Goal: Book appointment/travel/reservation

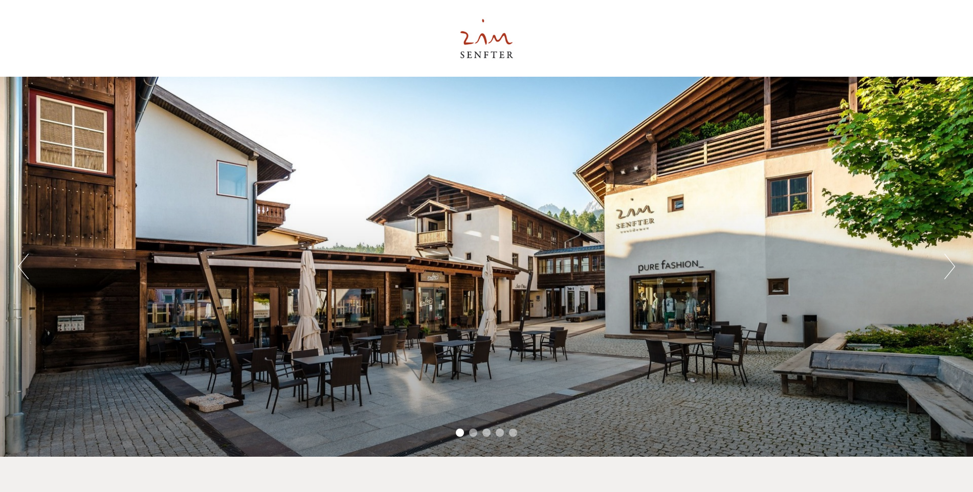
scroll to position [70, 0]
click at [953, 265] on button "Next" at bounding box center [949, 267] width 11 height 26
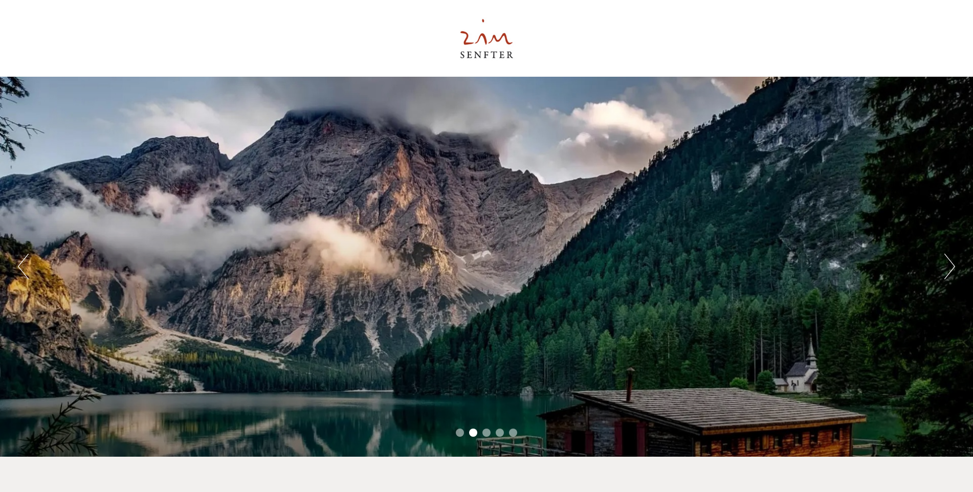
click at [953, 265] on button "Next" at bounding box center [949, 267] width 11 height 26
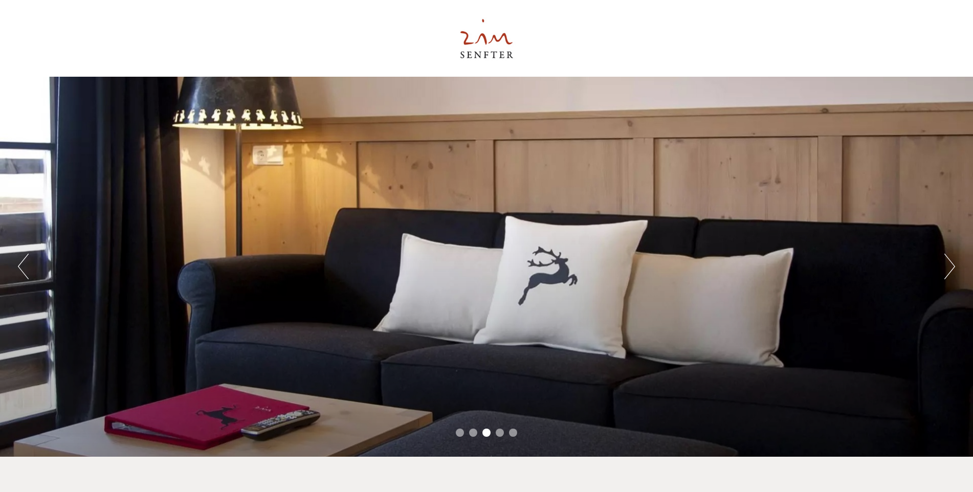
click at [953, 265] on button "Next" at bounding box center [949, 267] width 11 height 26
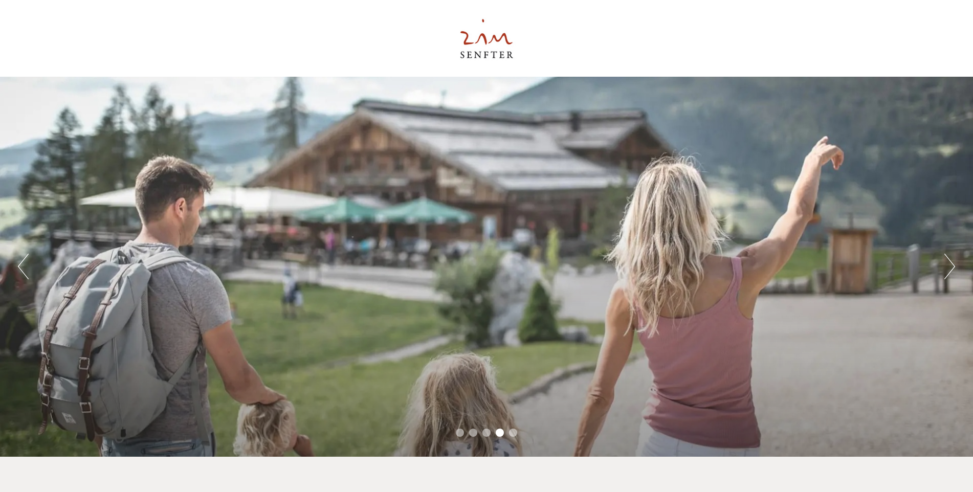
click at [953, 265] on button "Next" at bounding box center [949, 267] width 11 height 26
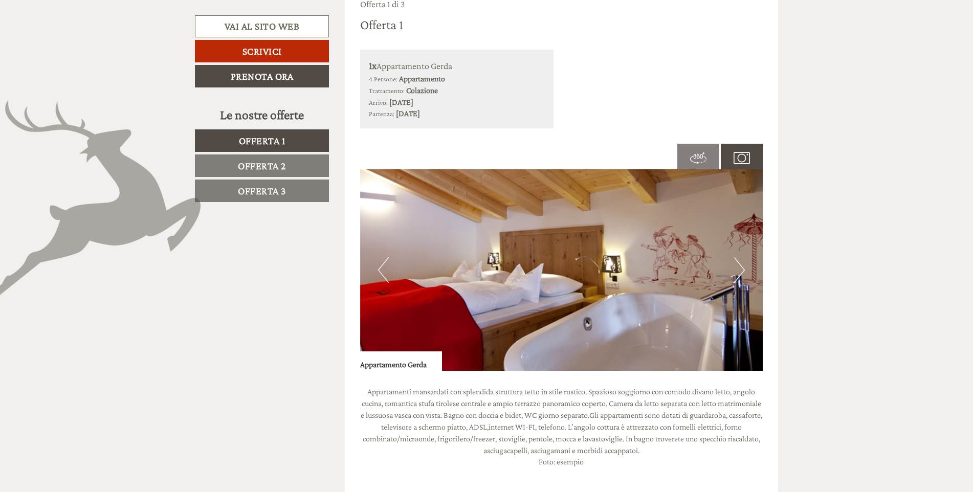
scroll to position [921, 0]
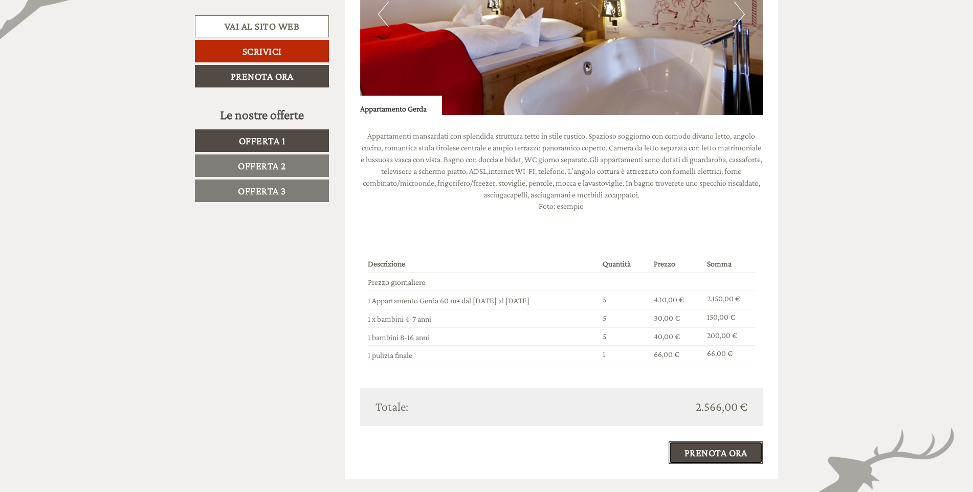
click at [697, 457] on link "Prenota ora" at bounding box center [716, 452] width 95 height 23
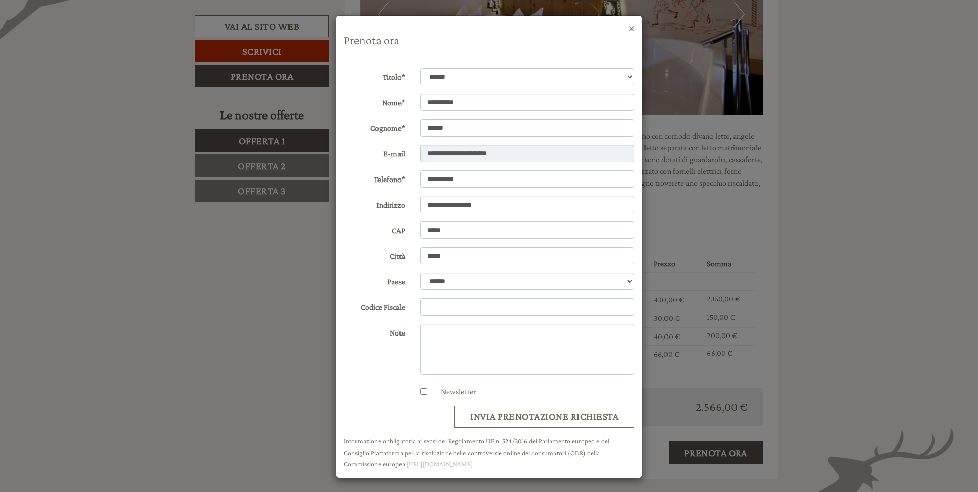
click at [629, 30] on button "×" at bounding box center [632, 28] width 6 height 11
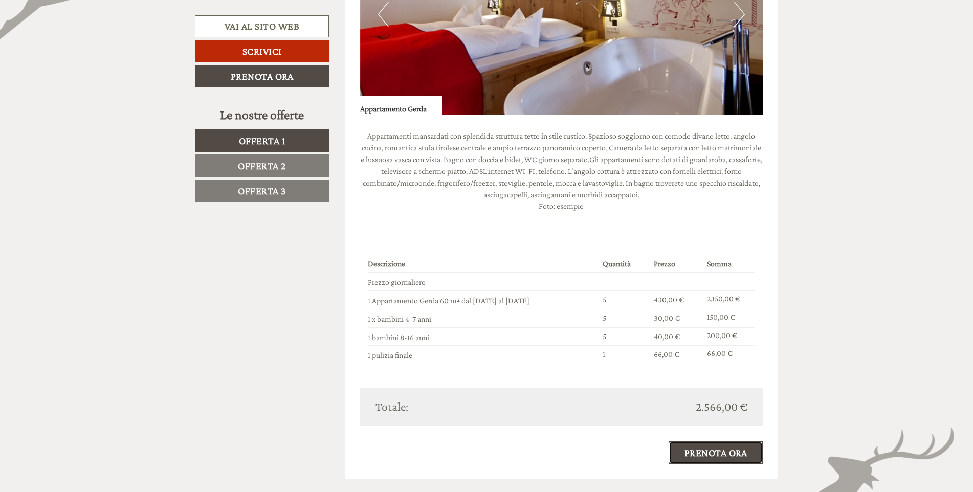
click at [731, 455] on link "Prenota ora" at bounding box center [716, 452] width 95 height 23
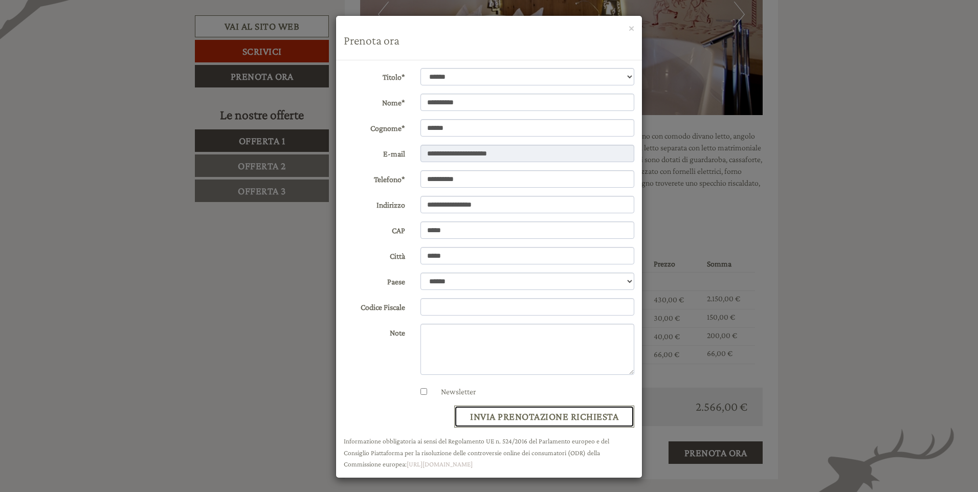
click at [545, 419] on button "invia prenotazione richiesta" at bounding box center [544, 417] width 180 height 22
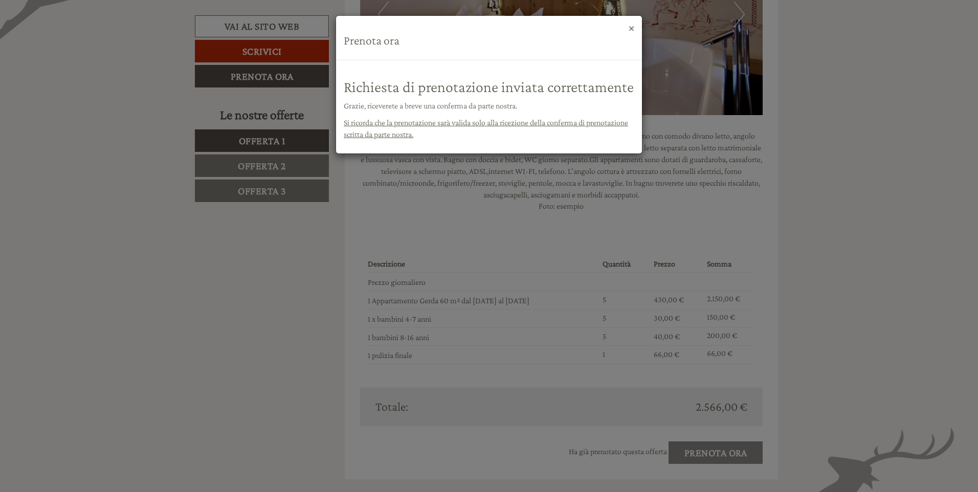
click at [629, 31] on button "×" at bounding box center [632, 28] width 6 height 11
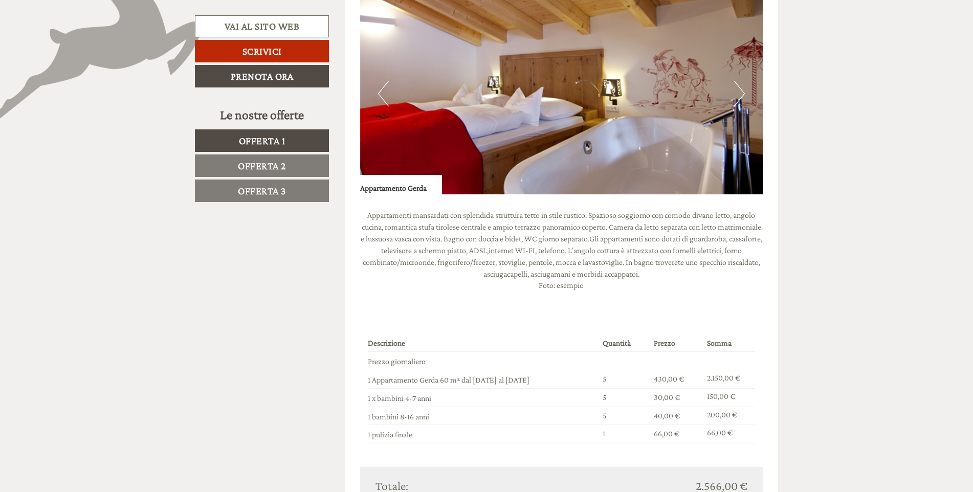
scroll to position [767, 0]
